Goal: Find specific page/section: Find specific page/section

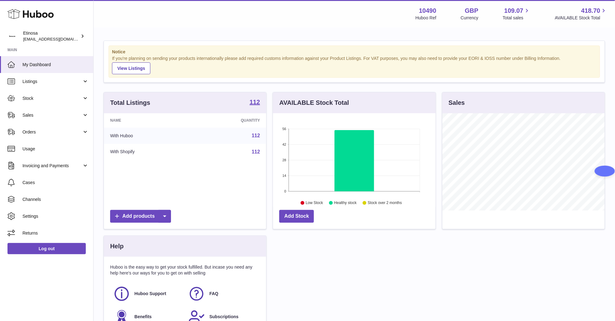
scroll to position [97, 162]
click at [40, 115] on span "Sales" at bounding box center [52, 115] width 60 height 6
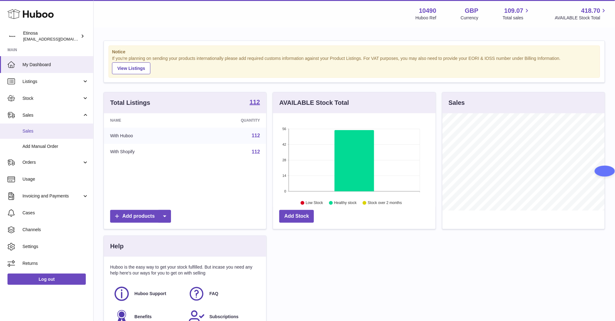
click at [52, 128] on span "Sales" at bounding box center [55, 131] width 66 height 6
